Goal: Check status: Check status

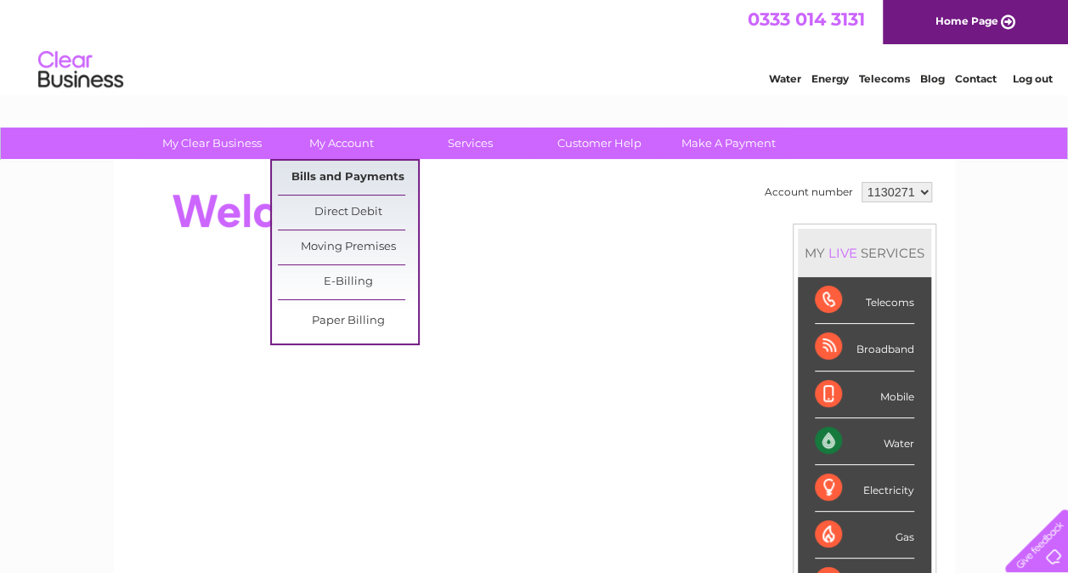
click at [325, 182] on link "Bills and Payments" at bounding box center [348, 178] width 140 height 34
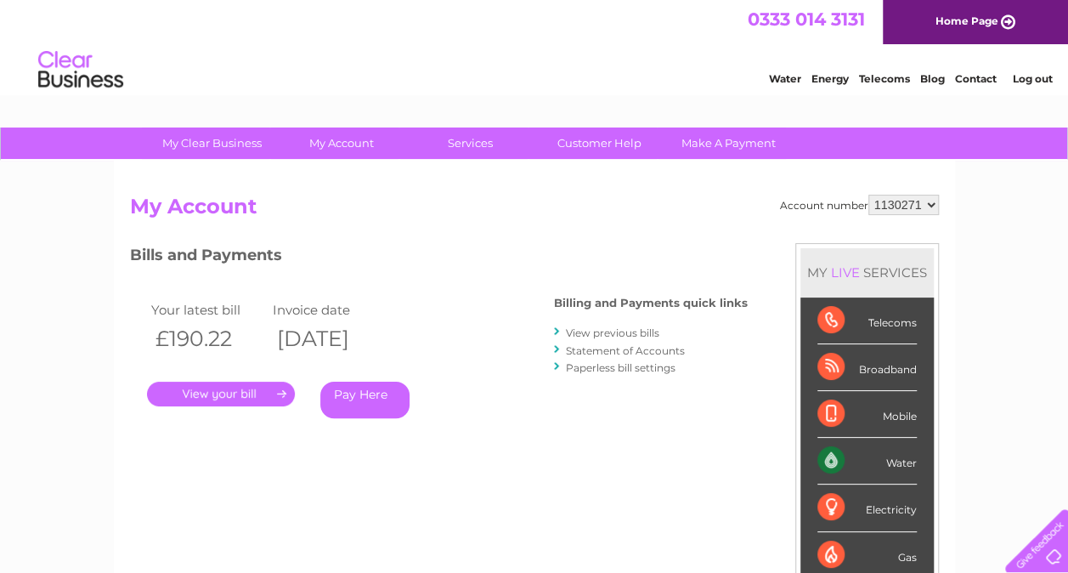
click at [228, 387] on link "." at bounding box center [221, 394] width 148 height 25
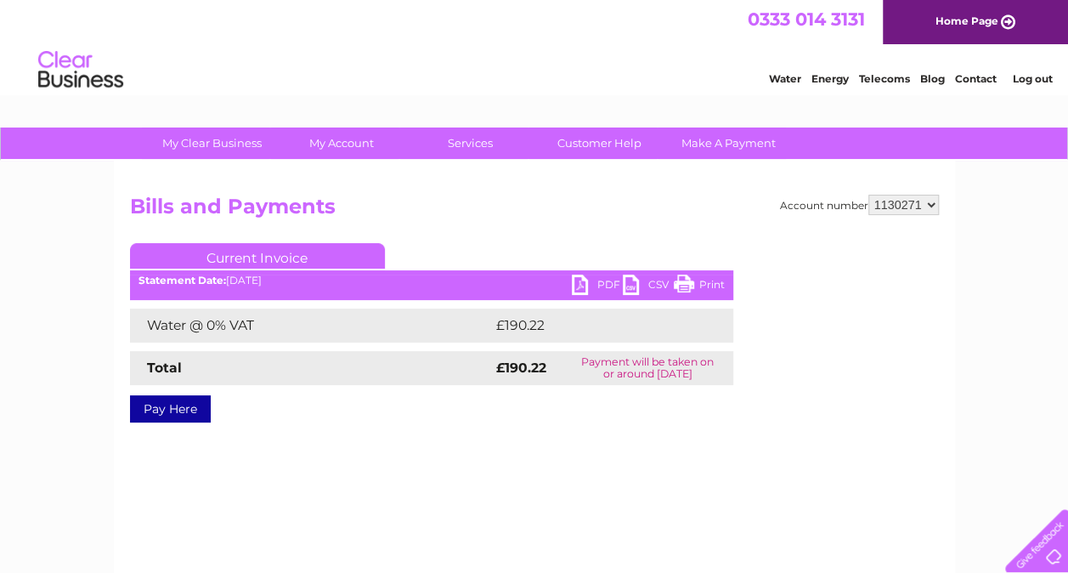
click at [582, 284] on link "PDF" at bounding box center [597, 286] width 51 height 25
